Goal: Entertainment & Leisure: Consume media (video, audio)

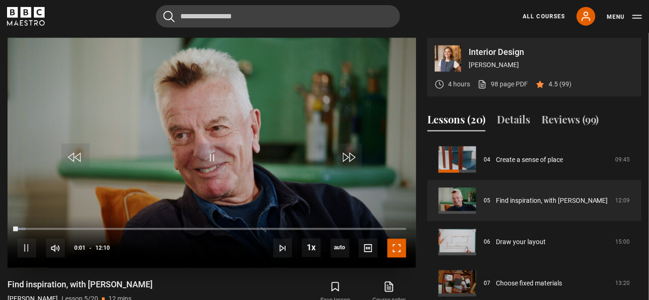
click at [401, 250] on span "Video Player" at bounding box center [397, 248] width 19 height 19
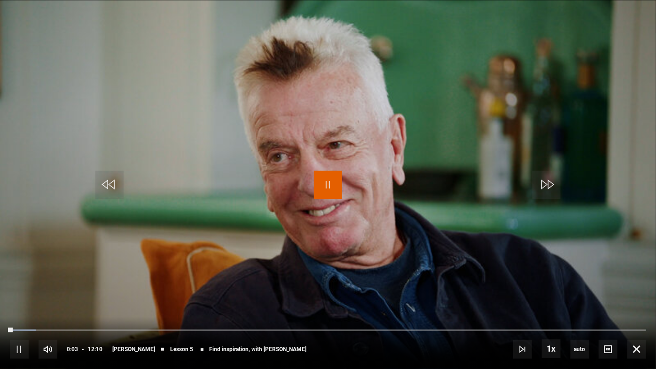
click at [322, 183] on span "Video Player" at bounding box center [328, 185] width 28 height 28
click at [323, 183] on span "Video Player" at bounding box center [328, 185] width 28 height 28
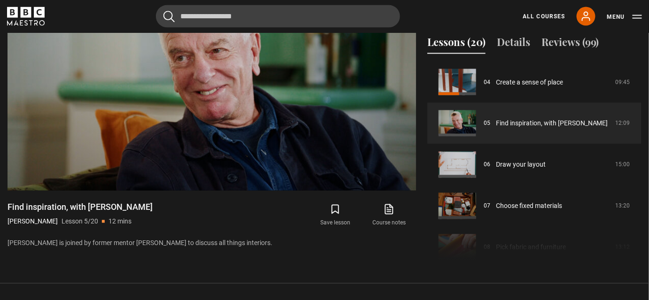
scroll to position [485, 0]
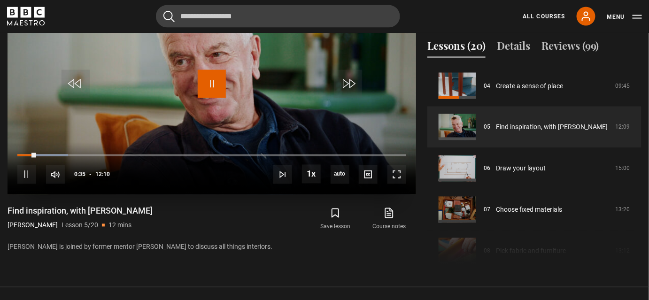
click at [210, 76] on span "Video Player" at bounding box center [212, 84] width 28 height 28
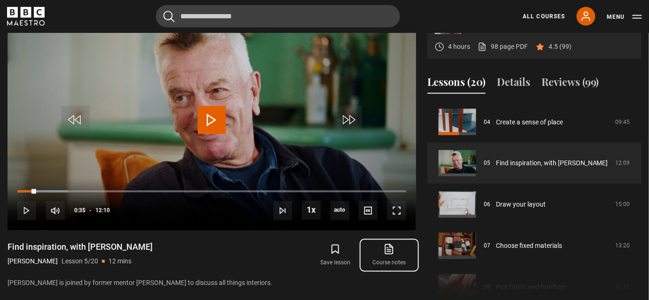
click at [390, 250] on icon at bounding box center [389, 249] width 12 height 11
click at [211, 118] on span "Video Player" at bounding box center [212, 120] width 28 height 28
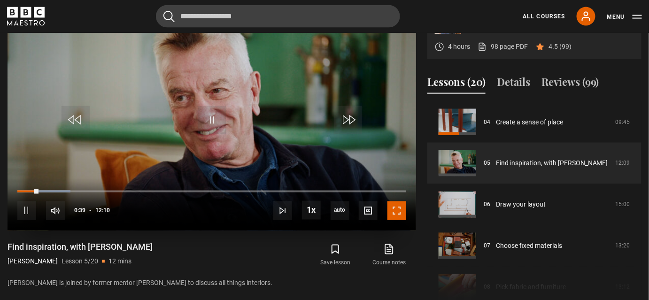
click at [397, 215] on span "Video Player" at bounding box center [397, 211] width 19 height 19
